Goal: Task Accomplishment & Management: Use online tool/utility

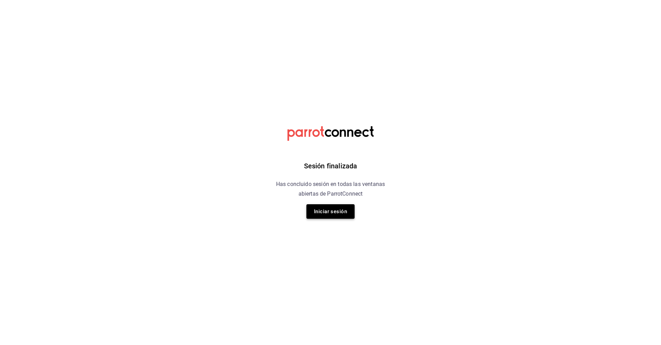
click at [342, 209] on button "Iniciar sesión" at bounding box center [331, 211] width 48 height 14
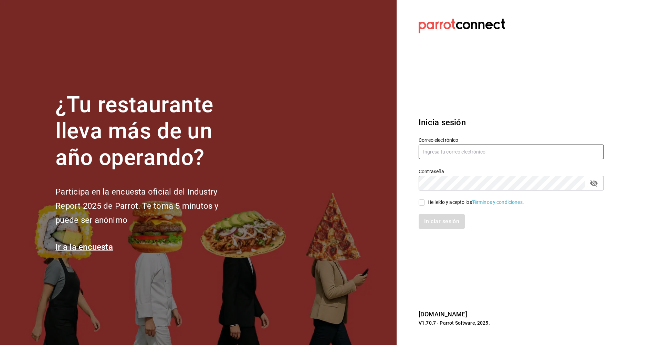
type input "[EMAIL_ADDRESS][DOMAIN_NAME]"
click at [421, 201] on input "He leído y acepto los Términos y condiciones." at bounding box center [422, 202] width 6 height 6
checkbox input "true"
click at [434, 225] on button "Iniciar sesión" at bounding box center [442, 221] width 47 height 14
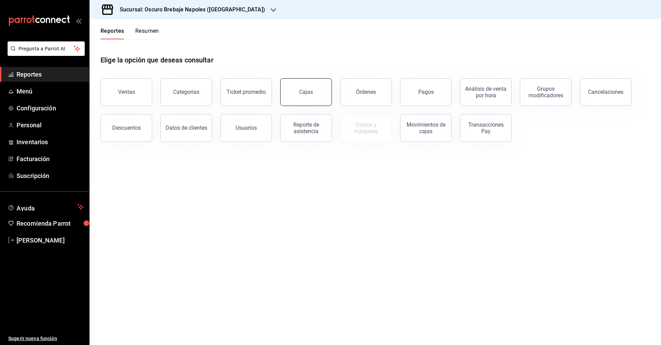
click at [318, 97] on link "Cajas" at bounding box center [306, 92] width 52 height 28
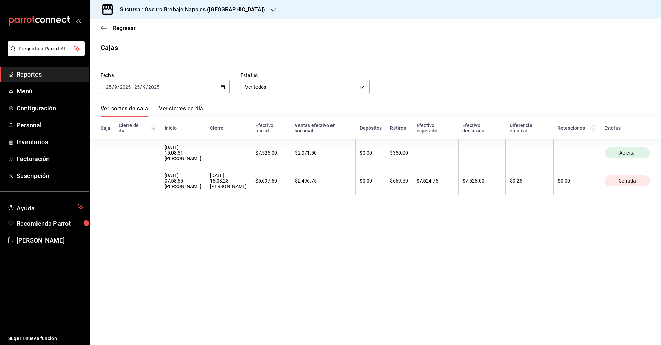
click at [226, 88] on div "2025-09-25 25 / 9 / 2025 - 2025-09-25 25 / 9 / 2025" at bounding box center [165, 87] width 129 height 14
click at [131, 186] on span "Rango de fechas" at bounding box center [132, 185] width 53 height 7
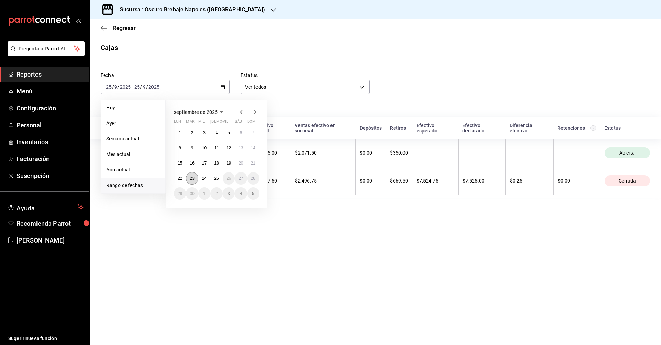
click at [194, 178] on abbr "23" at bounding box center [192, 178] width 4 height 5
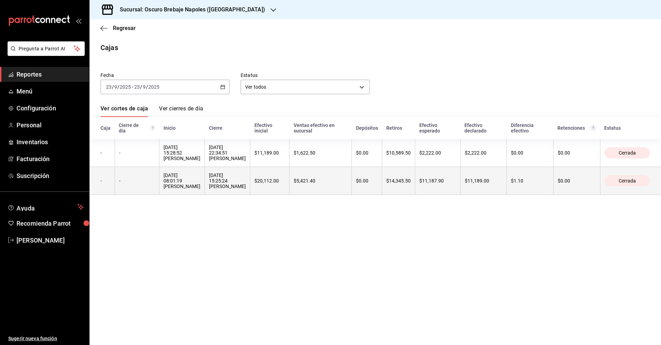
click at [201, 180] on div "23/09/2025 08:01:19 Eduardo Joel Pacheco Ramirez" at bounding box center [182, 180] width 37 height 17
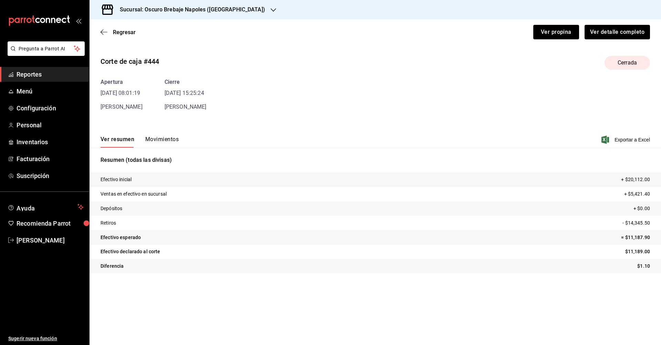
click at [143, 106] on span "Eduardo Joel Pacheco Ramirez" at bounding box center [122, 106] width 42 height 7
click at [169, 138] on button "Movimientos" at bounding box center [161, 142] width 33 height 12
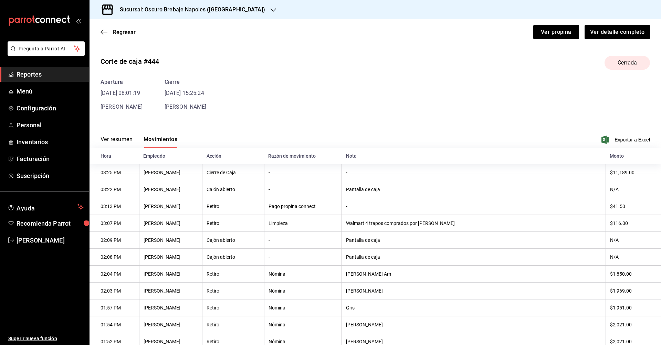
click at [125, 36] on div "Regresar Ver propina Ver detalle completo" at bounding box center [376, 31] width 572 height 25
click at [125, 33] on span "Regresar" at bounding box center [124, 32] width 23 height 7
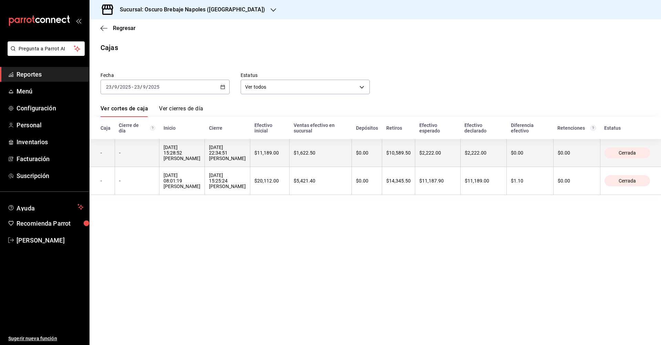
click at [188, 158] on div "23/09/2025 15:28:52 Daniel Ruiz Garcia" at bounding box center [182, 152] width 37 height 17
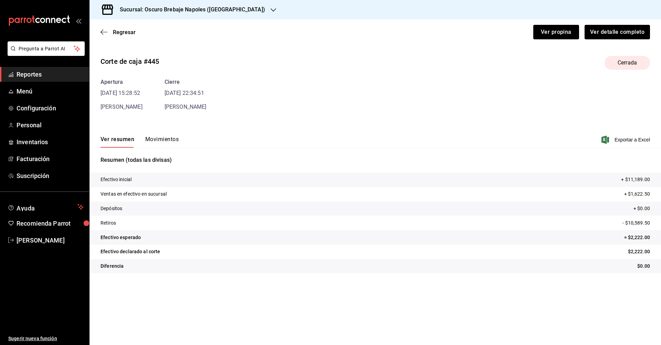
click at [164, 109] on div "Apertura 23/09/25 15:28:52 Daniel Ruiz Garcia Cierre 23/09/25 22:34:51 Daniel R…" at bounding box center [376, 94] width 550 height 33
click at [168, 136] on button "Movimientos" at bounding box center [161, 142] width 33 height 12
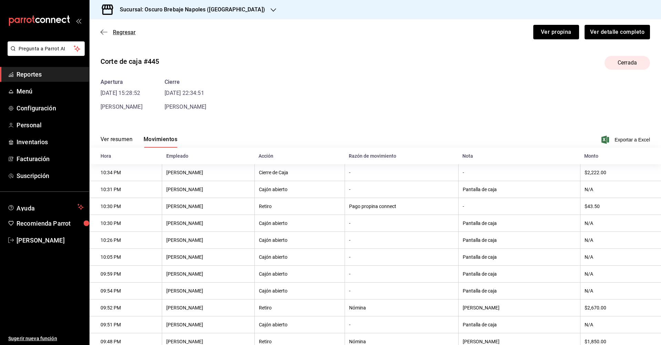
click at [125, 29] on span "Regresar" at bounding box center [124, 32] width 23 height 7
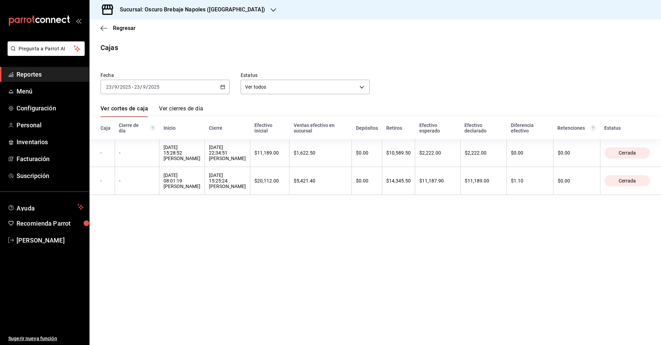
click at [208, 90] on div "2025-09-23 23 / 9 / 2025 - 2025-09-23 23 / 9 / 2025" at bounding box center [165, 87] width 129 height 14
click at [143, 186] on span "Rango de fechas" at bounding box center [132, 185] width 53 height 7
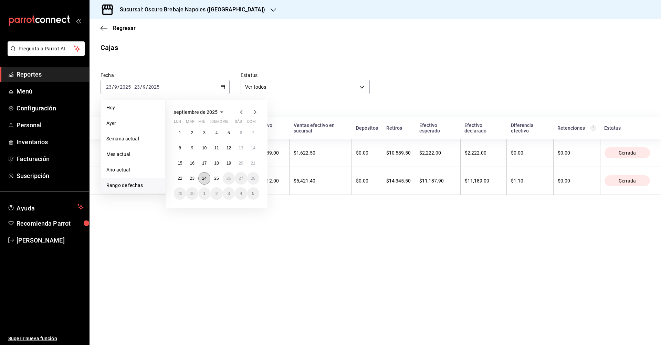
click at [205, 181] on abbr "24" at bounding box center [204, 178] width 4 height 5
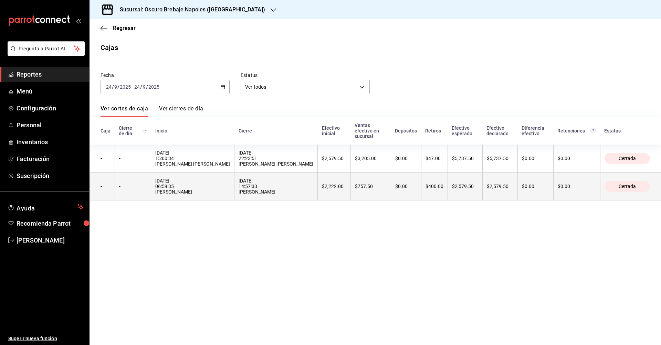
click at [318, 173] on th "$2,222.00" at bounding box center [334, 186] width 33 height 28
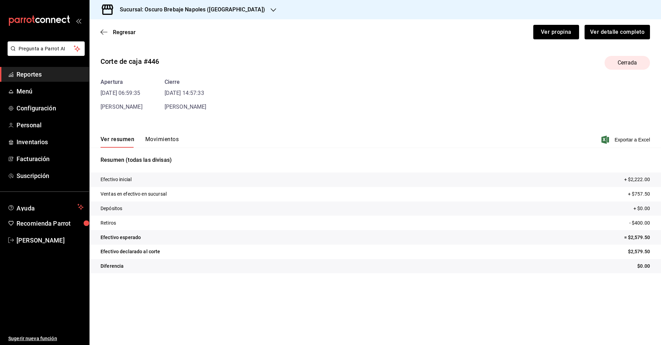
click at [172, 141] on button "Movimientos" at bounding box center [161, 142] width 33 height 12
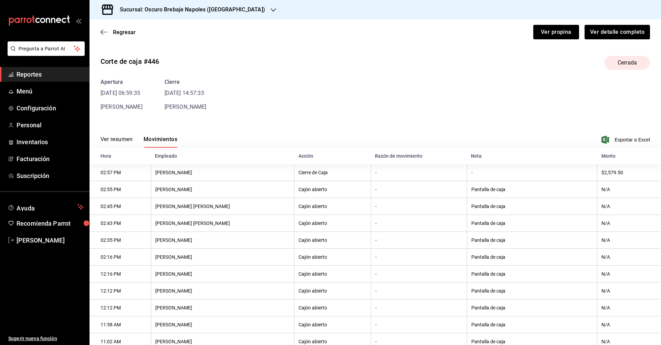
click at [99, 31] on div "Regresar Ver propina Ver detalle completo" at bounding box center [376, 31] width 572 height 25
click at [103, 31] on icon "button" at bounding box center [104, 32] width 7 height 6
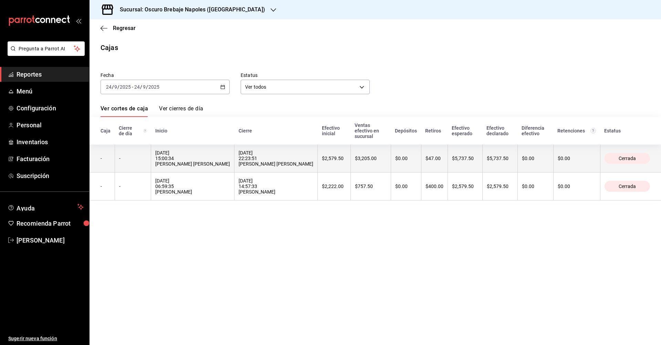
click at [289, 154] on div "24/09/2025 22:23:51 Miguel Angel Mesino Mesino" at bounding box center [276, 158] width 75 height 17
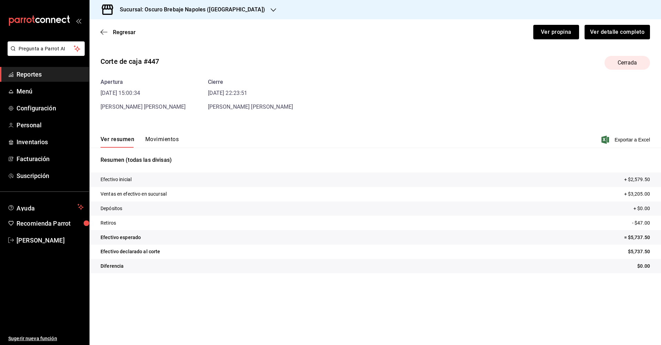
click at [173, 138] on button "Movimientos" at bounding box center [161, 142] width 33 height 12
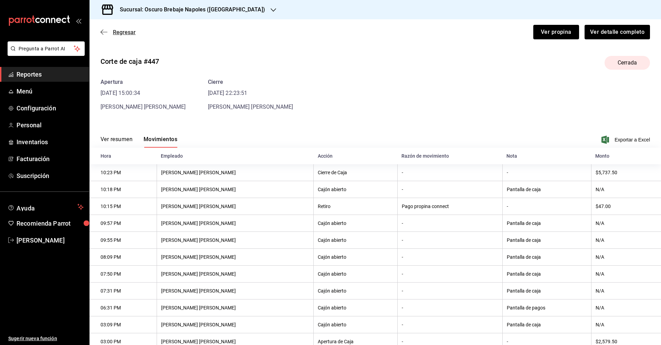
click at [113, 32] on span "Regresar" at bounding box center [124, 32] width 23 height 7
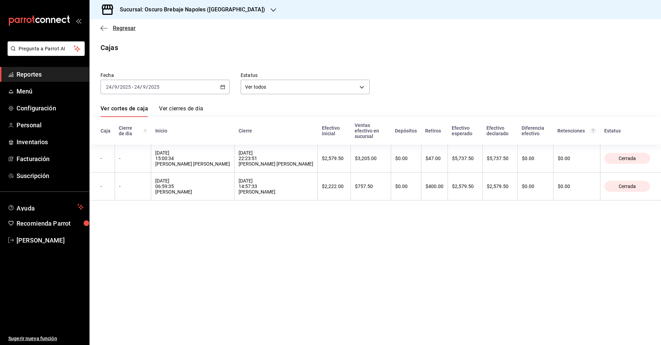
click at [105, 27] on icon "button" at bounding box center [104, 28] width 7 height 6
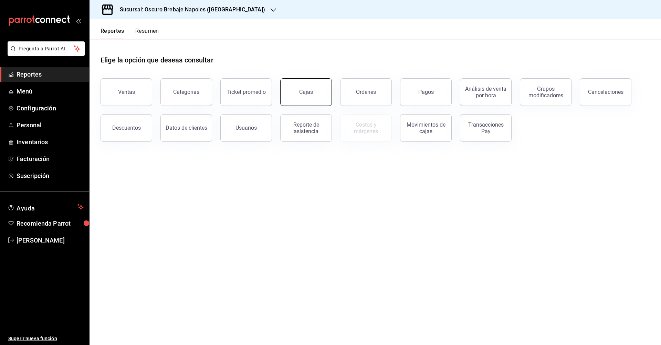
click at [313, 98] on link "Cajas" at bounding box center [306, 92] width 52 height 28
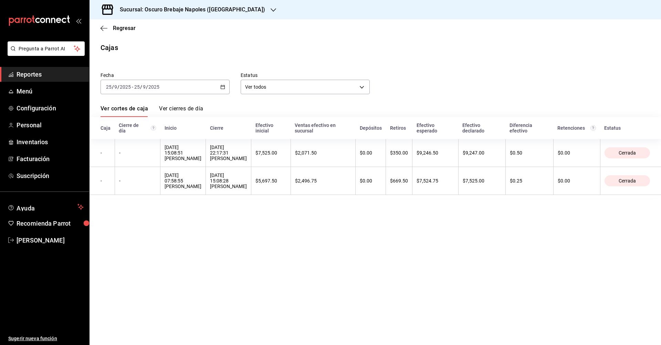
click at [221, 85] on \(Stroke\) "button" at bounding box center [223, 87] width 4 height 4
click at [137, 189] on li "Rango de fechas" at bounding box center [133, 185] width 64 height 16
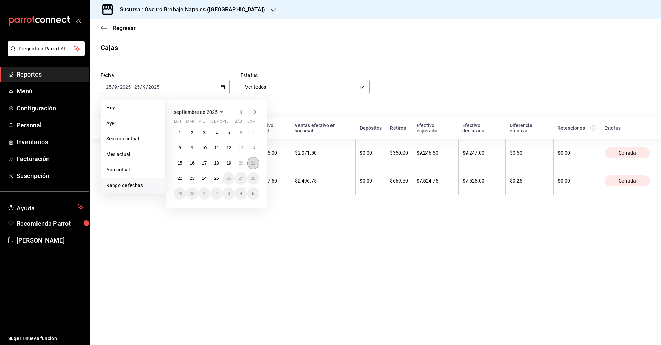
click at [251, 166] on button "21" at bounding box center [253, 163] width 12 height 12
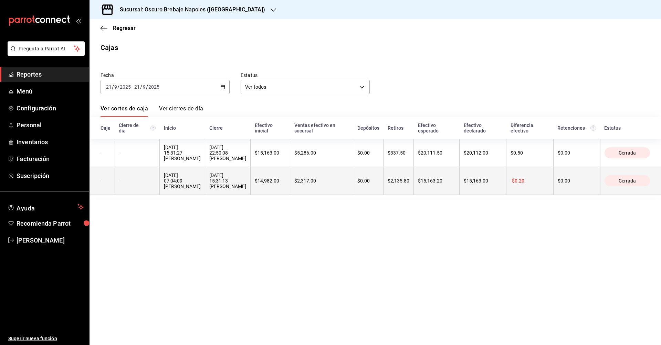
click at [192, 171] on th "21/09/2025 07:04:09 Patricia Portillo Perez" at bounding box center [182, 181] width 45 height 28
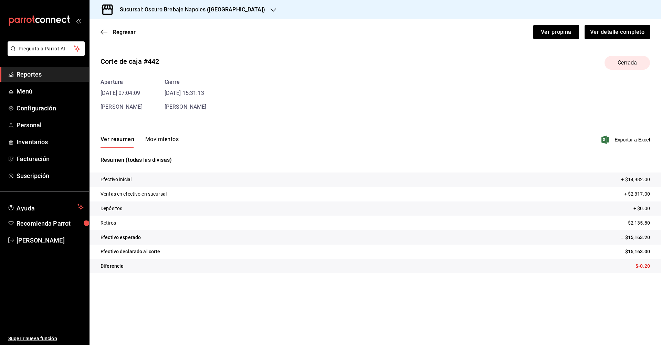
click at [156, 140] on button "Movimientos" at bounding box center [161, 142] width 33 height 12
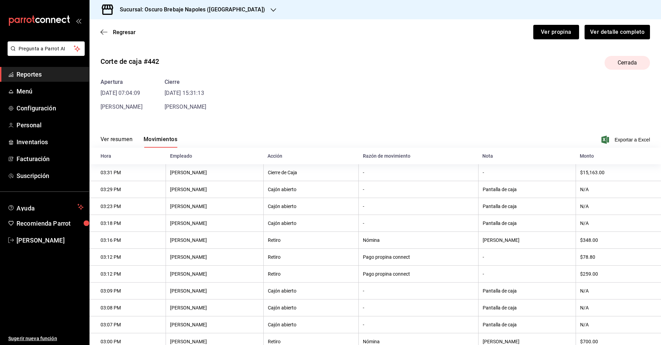
click at [479, 241] on th "Mildred Torres" at bounding box center [527, 240] width 97 height 17
click at [124, 30] on span "Regresar" at bounding box center [124, 32] width 23 height 7
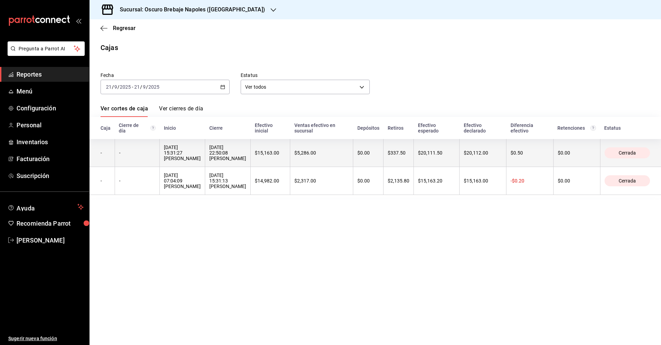
click at [246, 152] on div "21/09/2025 22:50:08 Daniel Ruiz Garcia" at bounding box center [227, 152] width 37 height 17
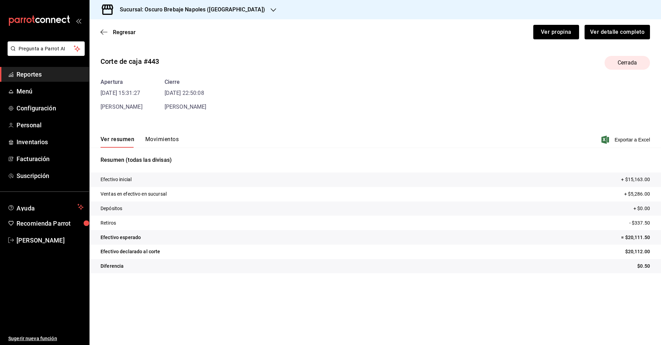
click at [167, 109] on div "Apertura 21/09/25 15:31:27 Daniel Ruiz Garcia Cierre 21/09/25 22:50:08 Daniel R…" at bounding box center [376, 94] width 550 height 33
click at [166, 144] on button "Movimientos" at bounding box center [161, 142] width 33 height 12
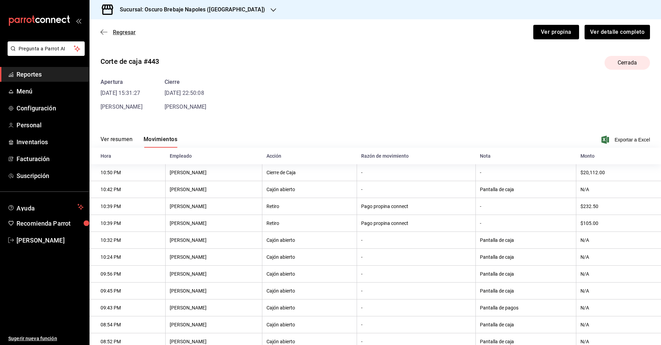
click at [129, 35] on span "Regresar" at bounding box center [124, 32] width 23 height 7
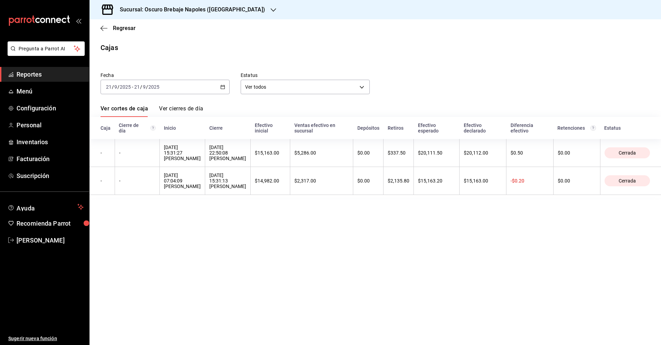
click at [169, 11] on h3 "Sucursal: Oscuro Brebaje Napoles (Oax)" at bounding box center [189, 10] width 151 height 8
click at [162, 50] on div "Oscuro Brebaje Noria(Oax)" at bounding box center [149, 46] width 118 height 16
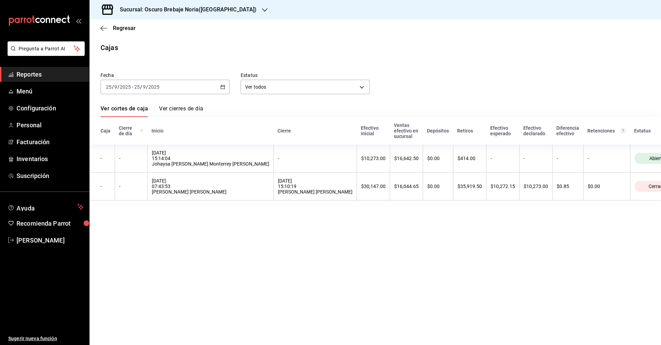
click at [210, 92] on div "2025-09-25 25 / 9 / 2025 - 2025-09-25 25 / 9 / 2025" at bounding box center [165, 87] width 129 height 14
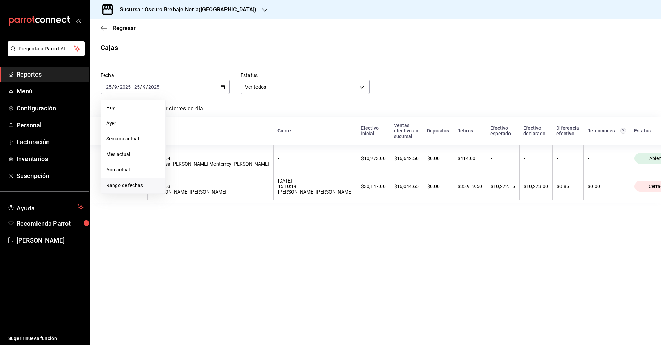
click at [150, 189] on li "Rango de fechas" at bounding box center [133, 185] width 64 height 16
click at [254, 161] on abbr "21" at bounding box center [253, 163] width 4 height 5
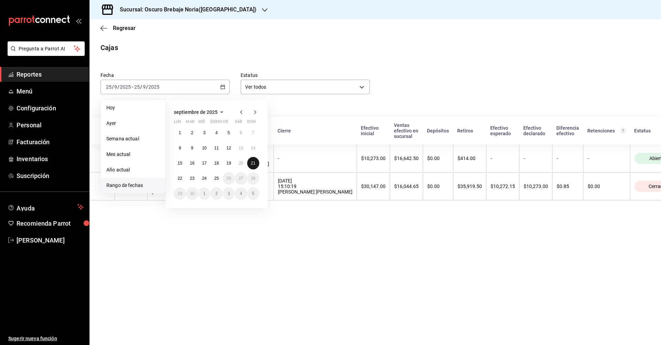
click at [254, 161] on abbr "21" at bounding box center [253, 163] width 4 height 5
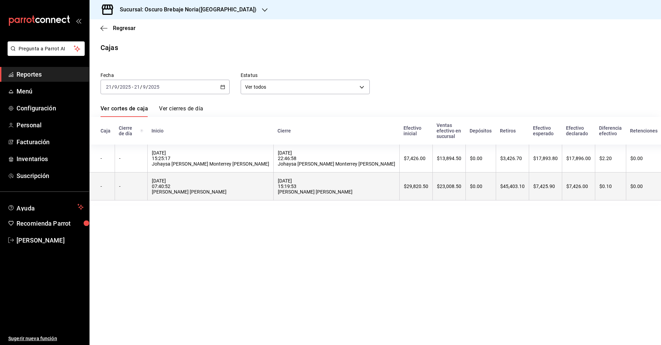
click at [278, 186] on div "21/09/2025 15:19:53 Miguel Angel Mesino Mesino" at bounding box center [336, 186] width 117 height 17
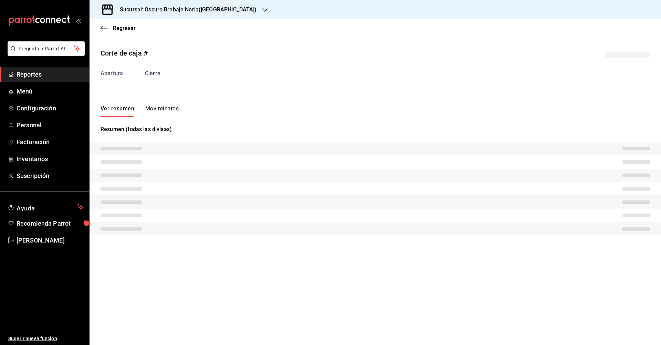
click at [159, 109] on button "Movimientos" at bounding box center [161, 111] width 33 height 12
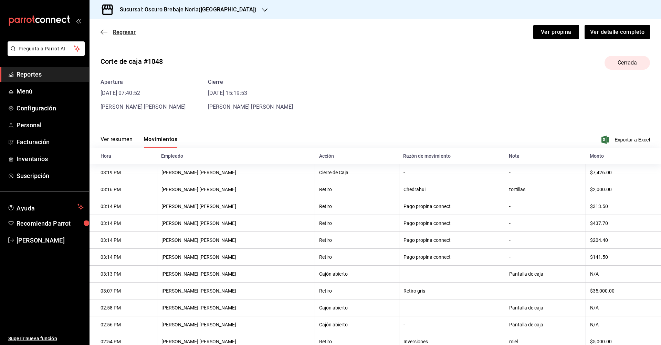
click at [120, 32] on span "Regresar" at bounding box center [124, 32] width 23 height 7
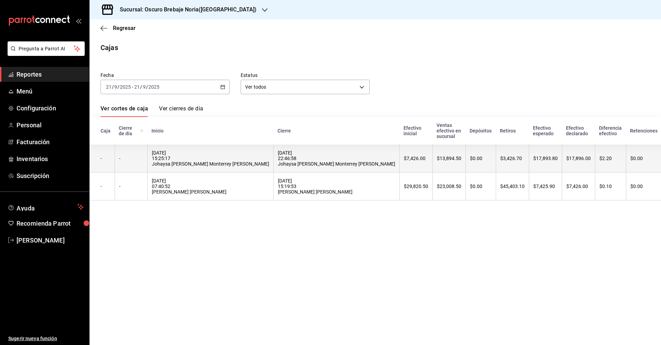
click at [305, 164] on div "21/09/2025 22:46:58 Johaysa Alessandrí Monterrey Pérez" at bounding box center [336, 158] width 117 height 17
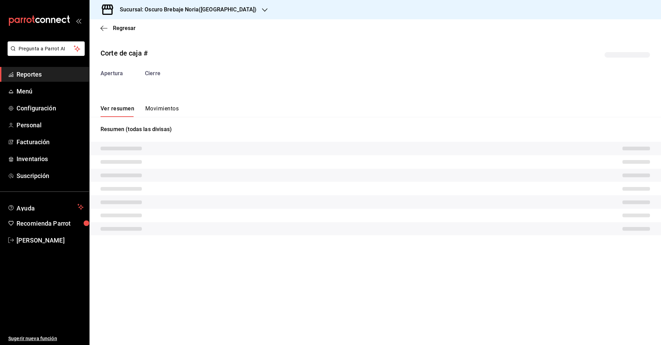
click at [160, 115] on button "Movimientos" at bounding box center [161, 111] width 33 height 12
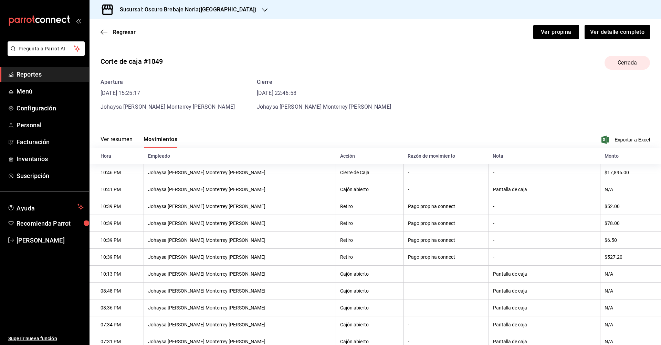
click at [113, 27] on div "Regresar Ver propina Ver detalle completo" at bounding box center [376, 31] width 572 height 25
click at [114, 32] on span "Regresar" at bounding box center [124, 32] width 23 height 7
